Goal: Task Accomplishment & Management: Manage account settings

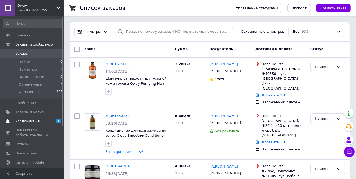
click at [23, 121] on span "Уведомления" at bounding box center [27, 121] width 24 height 5
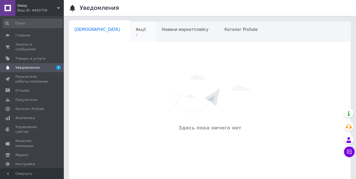
click at [136, 35] on span "1" at bounding box center [141, 35] width 10 height 4
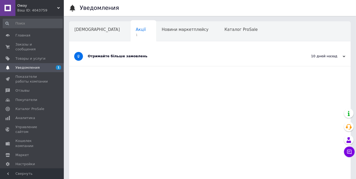
click at [176, 59] on div "Отримайте більше замовлень" at bounding box center [190, 56] width 204 height 19
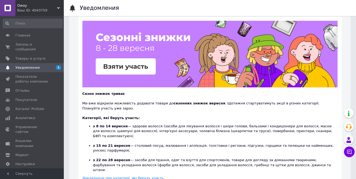
scroll to position [80, 0]
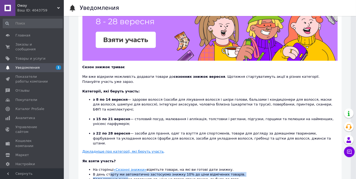
drag, startPoint x: 107, startPoint y: 154, endPoint x: 125, endPoint y: 159, distance: 19.0
click at [125, 167] on ol "На сторінці «Сезонні знижки» відмітьте товари, на які ви готові дати знижку. В …" at bounding box center [209, 174] width 255 height 15
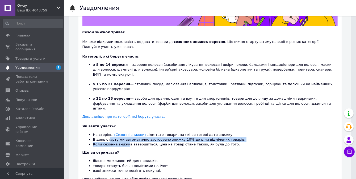
scroll to position [125, 0]
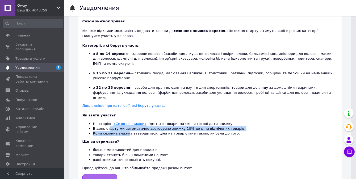
click at [93, 178] on span "Взяти участь" at bounding box center [100, 180] width 24 height 4
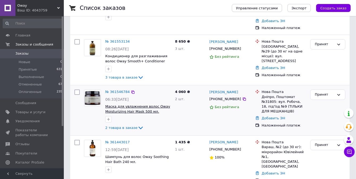
scroll to position [80, 0]
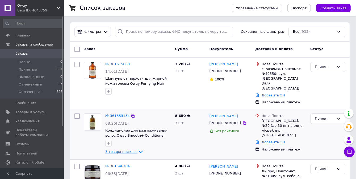
click at [119, 149] on span "3 товара в заказе" at bounding box center [121, 151] width 32 height 4
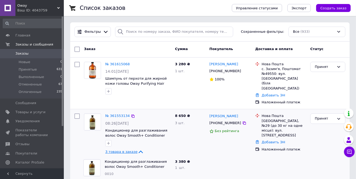
click at [119, 149] on span "3 товара в заказе" at bounding box center [121, 151] width 32 height 4
